Goal: Task Accomplishment & Management: Use online tool/utility

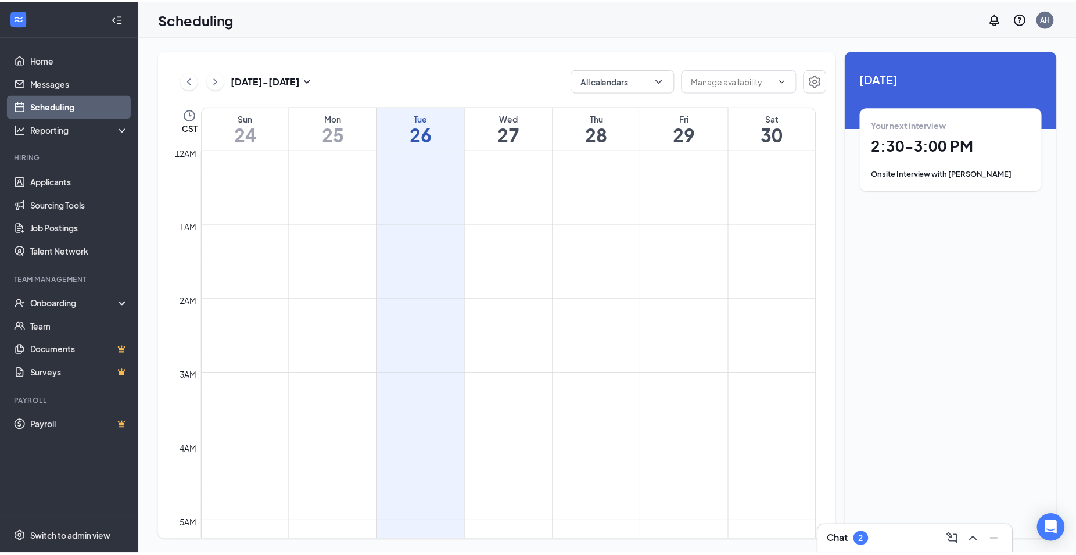
scroll to position [571, 0]
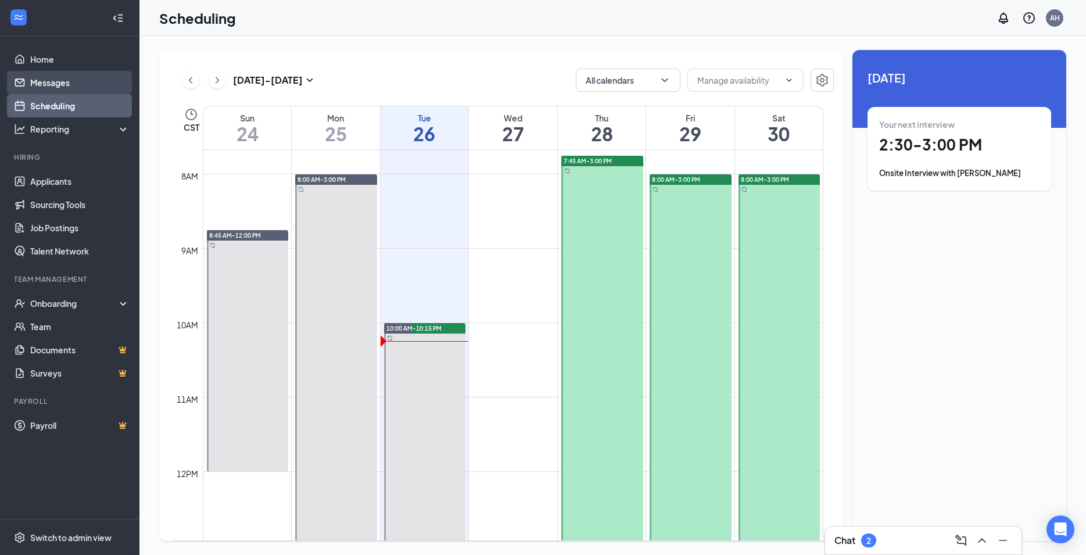
click at [37, 80] on link "Messages" at bounding box center [79, 82] width 99 height 23
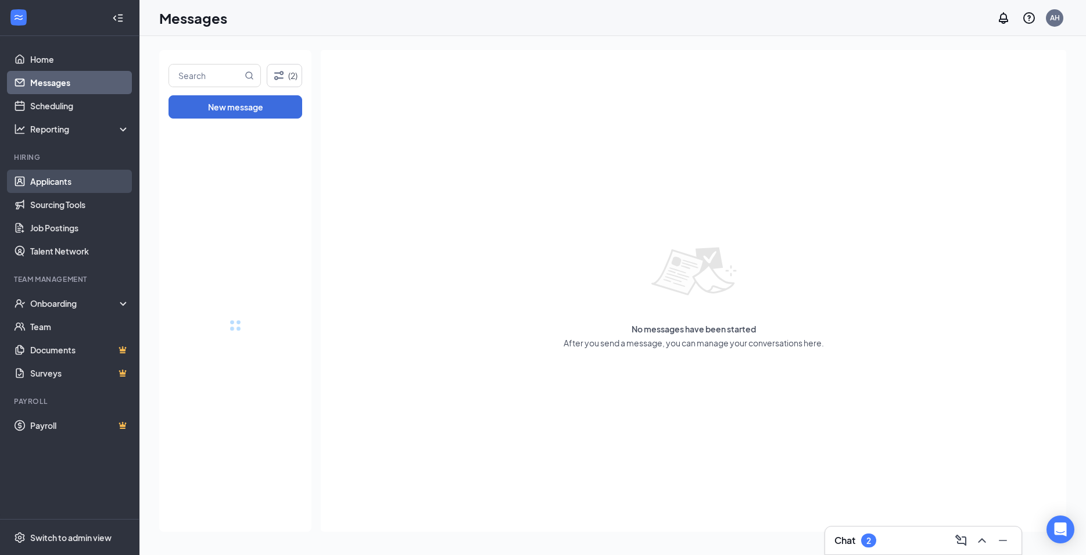
click at [58, 180] on link "Applicants" at bounding box center [79, 181] width 99 height 23
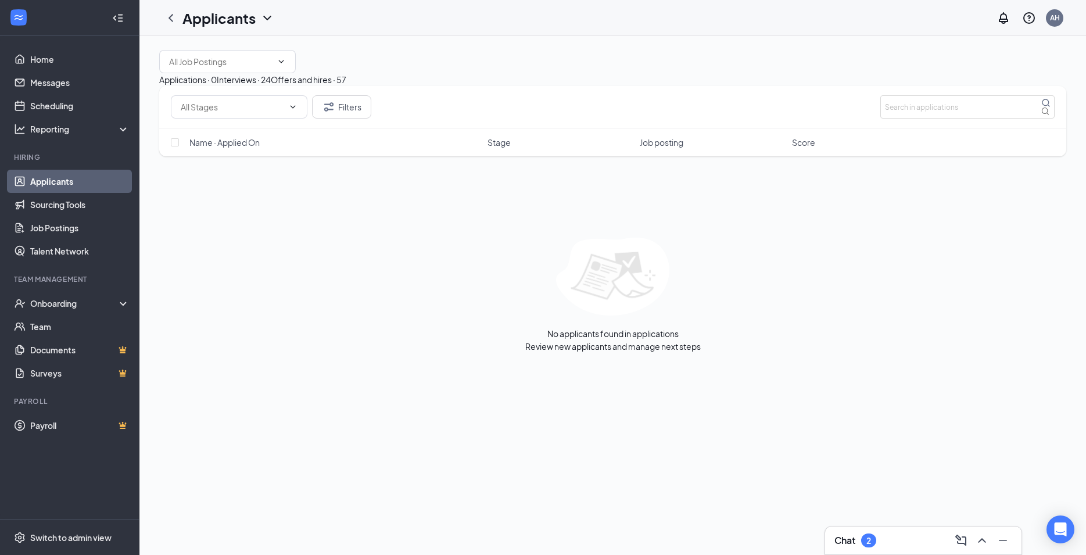
click at [271, 86] on div "Interviews · 24" at bounding box center [244, 79] width 54 height 13
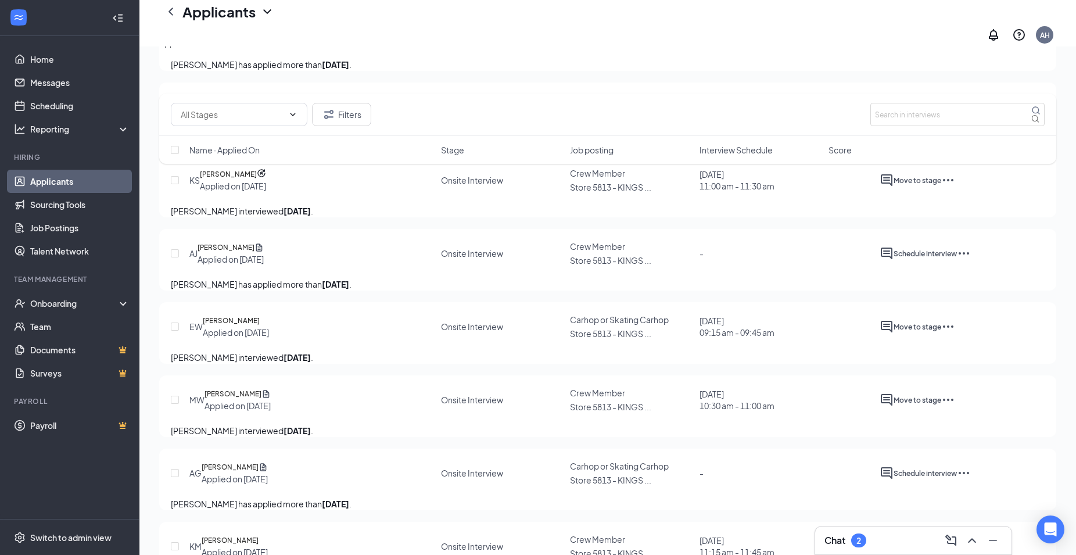
scroll to position [770, 0]
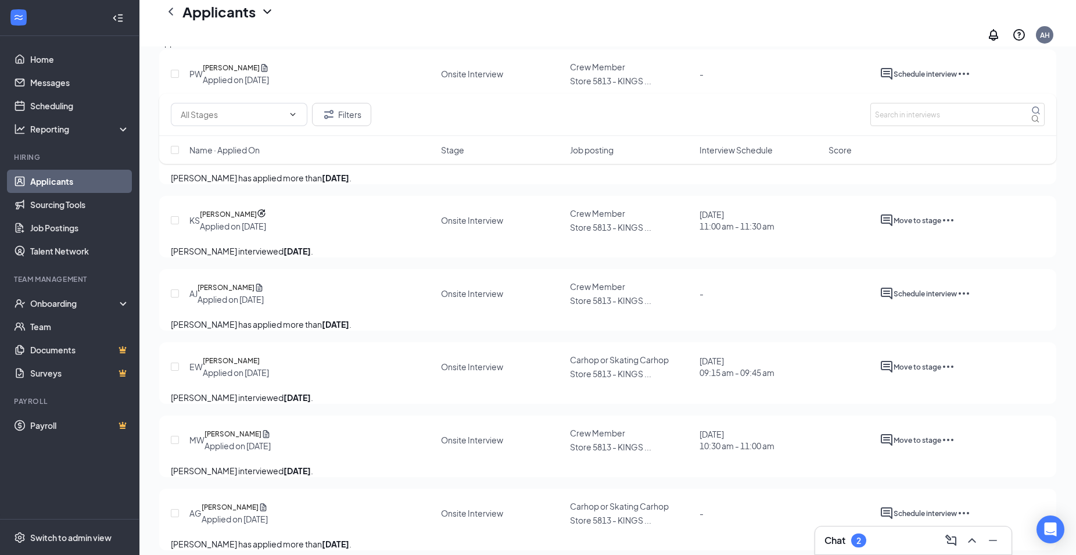
click at [966, 154] on icon "Ellipses" at bounding box center [959, 147] width 14 height 14
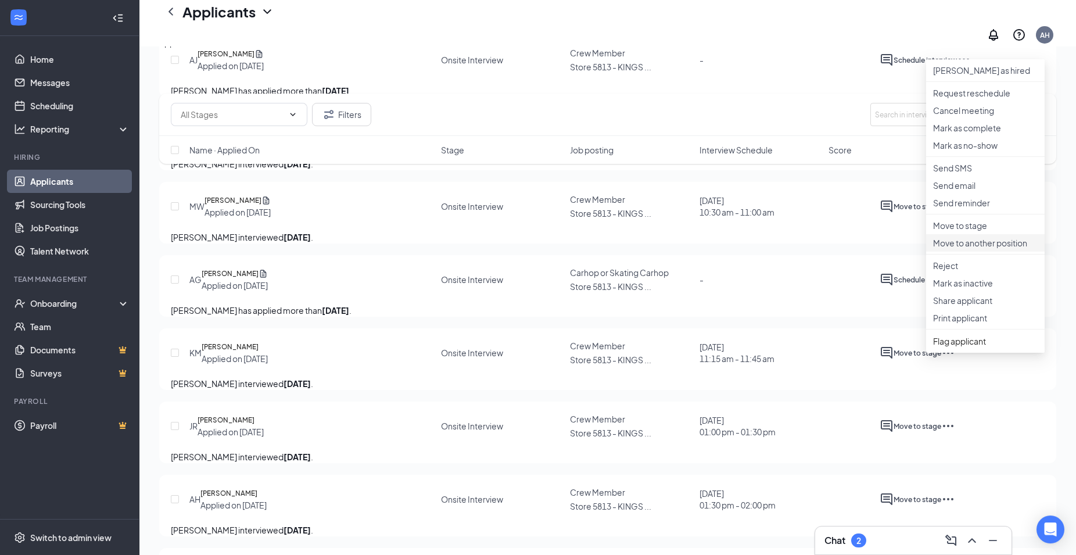
scroll to position [1007, 0]
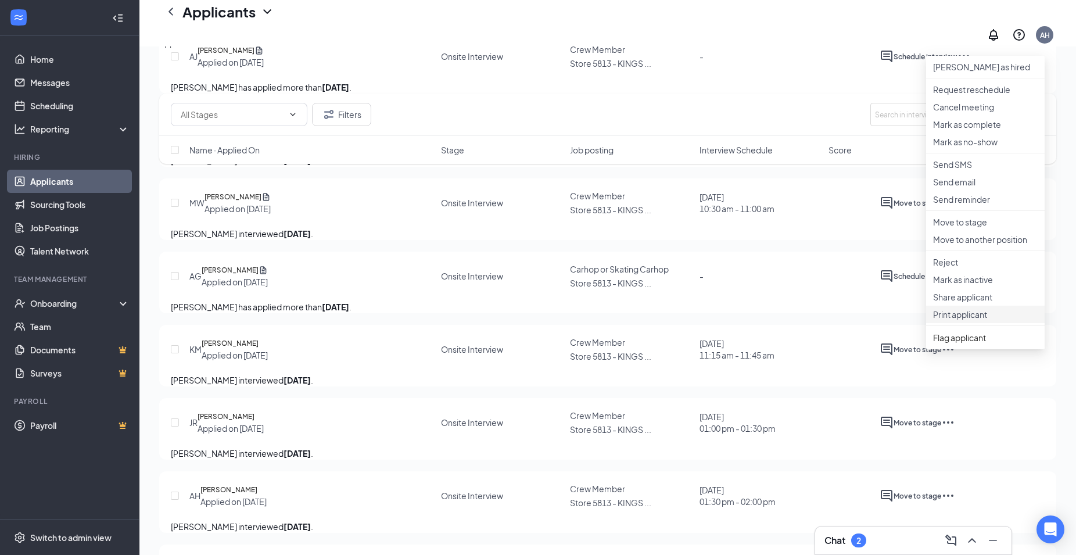
click at [968, 320] on p "Print applicant" at bounding box center [985, 314] width 105 height 12
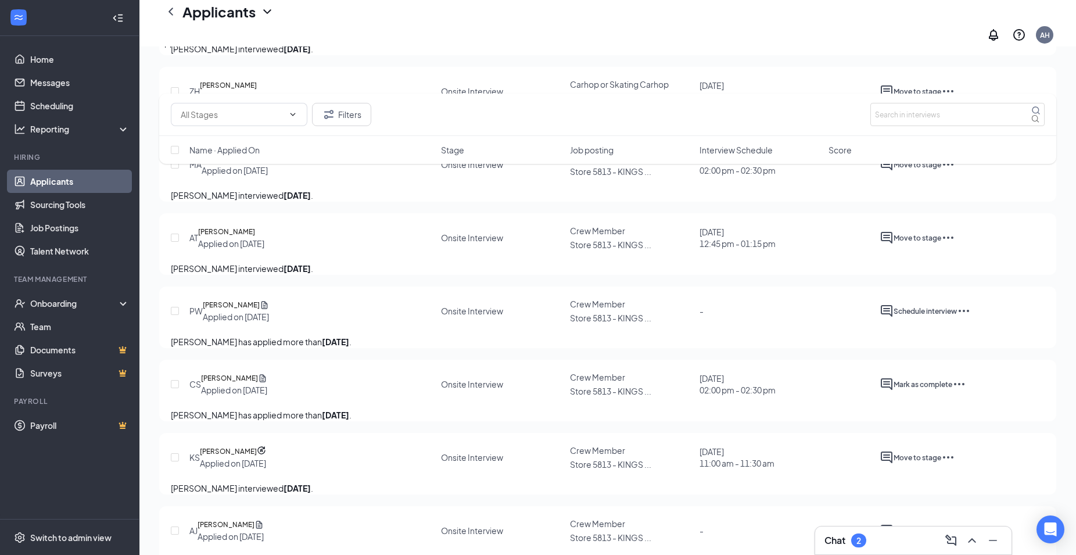
scroll to position [593, 0]
